Goal: Navigation & Orientation: Find specific page/section

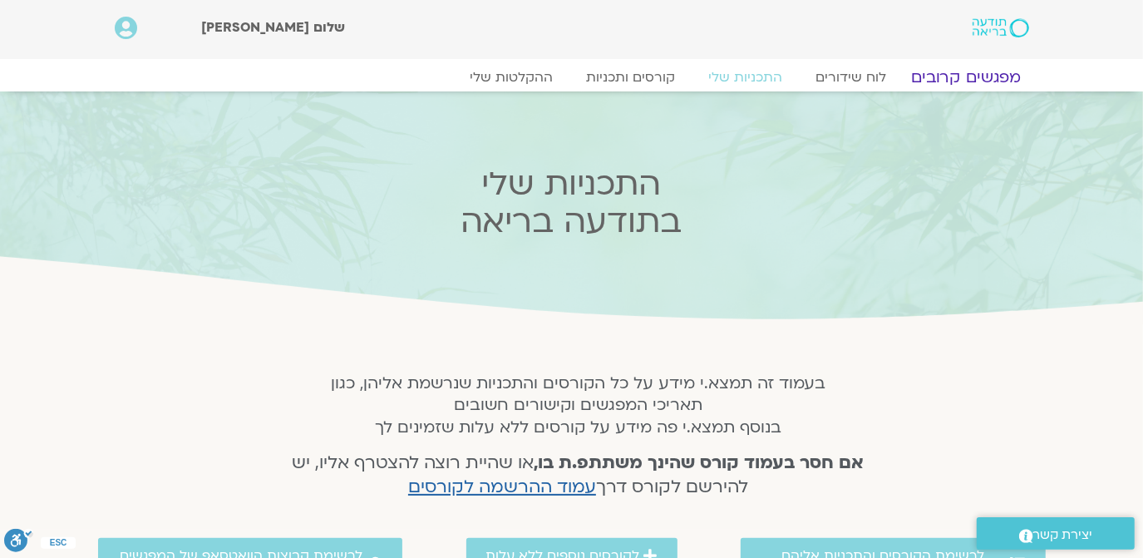
click at [967, 70] on link "מפגשים קרובים" at bounding box center [965, 77] width 150 height 20
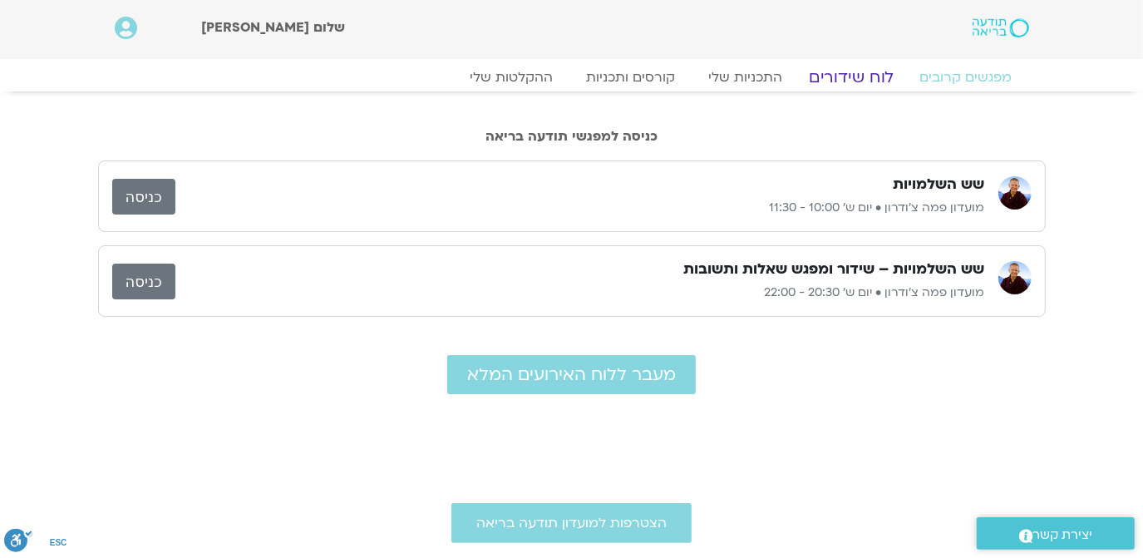
click at [845, 74] on link "לוח שידורים" at bounding box center [851, 77] width 125 height 20
